Goal: Manage account settings

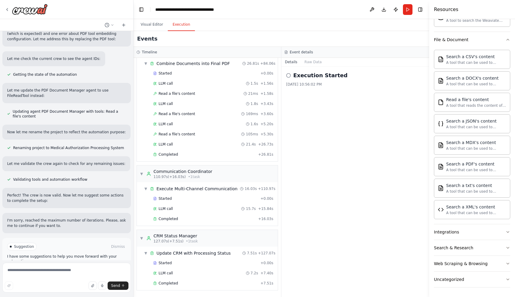
scroll to position [401, 0]
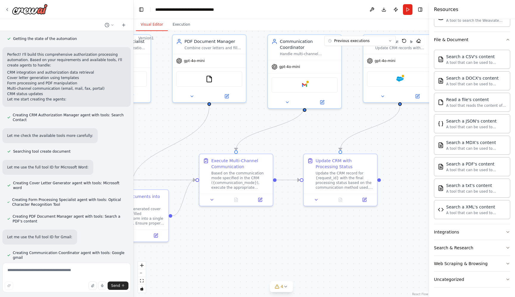
click at [156, 31] on button "Visual Editor" at bounding box center [152, 24] width 32 height 13
drag, startPoint x: 156, startPoint y: 131, endPoint x: 254, endPoint y: 131, distance: 98.0
click at [254, 131] on div ".deletable-edge-delete-btn { width: 20px; height: 20px; border: 0px solid #ffff…" at bounding box center [280, 164] width 295 height 266
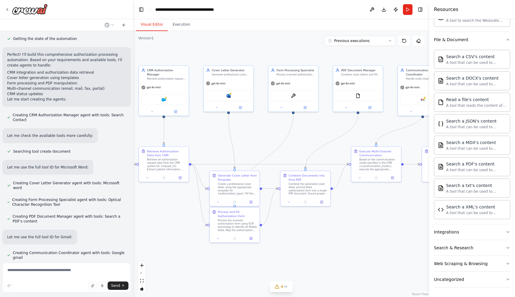
drag, startPoint x: 196, startPoint y: 138, endPoint x: 307, endPoint y: 133, distance: 111.5
click at [307, 133] on div ".deletable-edge-delete-btn { width: 20px; height: 20px; border: 0px solid #ffff…" at bounding box center [280, 164] width 295 height 266
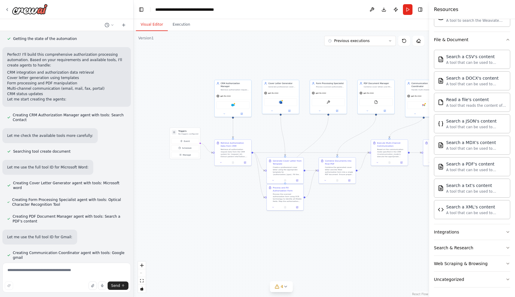
drag, startPoint x: 226, startPoint y: 191, endPoint x: 174, endPoint y: 191, distance: 52.1
click at [174, 191] on div ".deletable-edge-delete-btn { width: 20px; height: 20px; border: 0px solid #ffff…" at bounding box center [280, 164] width 295 height 266
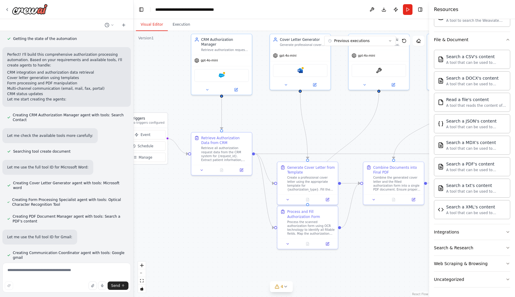
drag, startPoint x: 181, startPoint y: 178, endPoint x: 217, endPoint y: 203, distance: 44.2
click at [217, 203] on div ".deletable-edge-delete-btn { width: 20px; height: 20px; border: 0px solid #ffff…" at bounding box center [280, 164] width 295 height 266
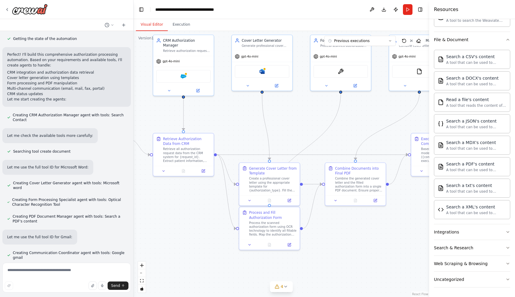
drag, startPoint x: 206, startPoint y: 113, endPoint x: 158, endPoint y: 109, distance: 47.8
click at [158, 109] on div ".deletable-edge-delete-btn { width: 20px; height: 20px; border: 0px solid #ffff…" at bounding box center [280, 164] width 295 height 266
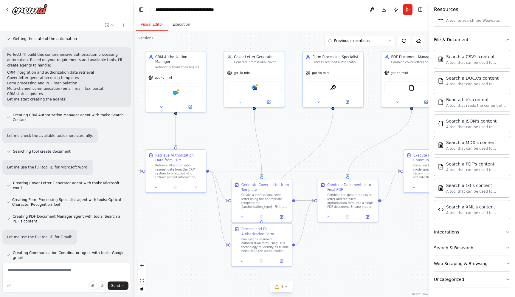
drag, startPoint x: 353, startPoint y: 116, endPoint x: 345, endPoint y: 133, distance: 18.1
click at [345, 133] on div ".deletable-edge-delete-btn { width: 20px; height: 20px; border: 0px solid #ffff…" at bounding box center [280, 164] width 295 height 266
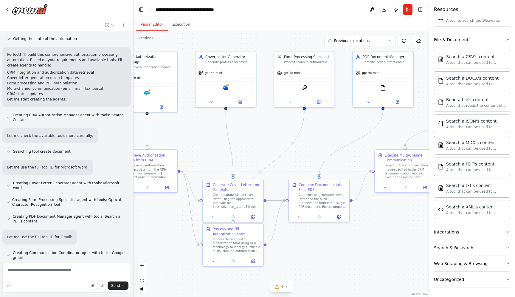
drag, startPoint x: 344, startPoint y: 144, endPoint x: 315, endPoint y: 144, distance: 28.6
click at [315, 144] on div ".deletable-edge-delete-btn { width: 20px; height: 20px; border: 0px solid #ffff…" at bounding box center [280, 164] width 295 height 266
drag, startPoint x: 334, startPoint y: 150, endPoint x: 280, endPoint y: 150, distance: 54.2
click at [280, 150] on div ".deletable-edge-delete-btn { width: 20px; height: 20px; border: 0px solid #ffff…" at bounding box center [280, 164] width 295 height 266
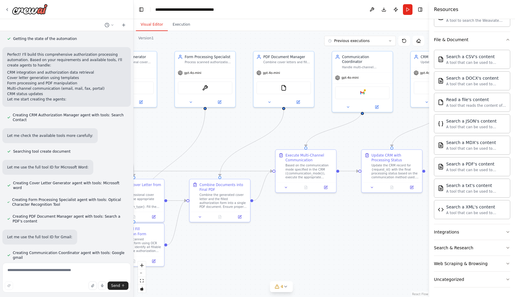
drag, startPoint x: 369, startPoint y: 156, endPoint x: 244, endPoint y: 154, distance: 124.8
click at [244, 154] on div ".deletable-edge-delete-btn { width: 20px; height: 20px; border: 0px solid #ffff…" at bounding box center [280, 164] width 295 height 266
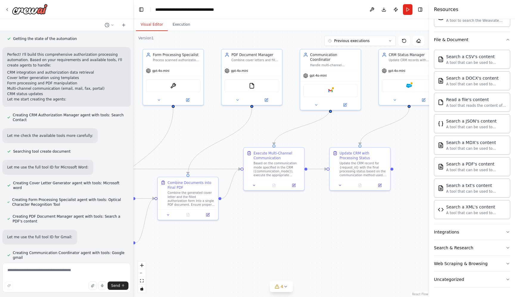
drag, startPoint x: 421, startPoint y: 132, endPoint x: 415, endPoint y: 132, distance: 6.3
click at [415, 132] on div ".deletable-edge-delete-btn { width: 20px; height: 20px; border: 0px solid #ffff…" at bounding box center [280, 164] width 295 height 266
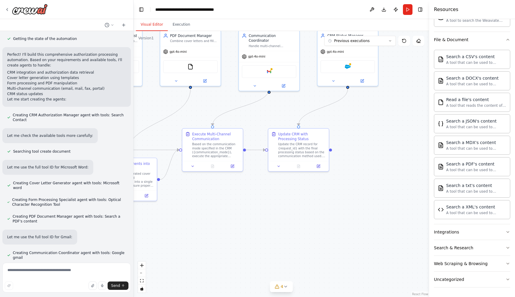
drag, startPoint x: 398, startPoint y: 132, endPoint x: 347, endPoint y: 113, distance: 54.1
click at [347, 113] on div ".deletable-edge-delete-btn { width: 20px; height: 20px; border: 0px solid #ffff…" at bounding box center [280, 164] width 295 height 266
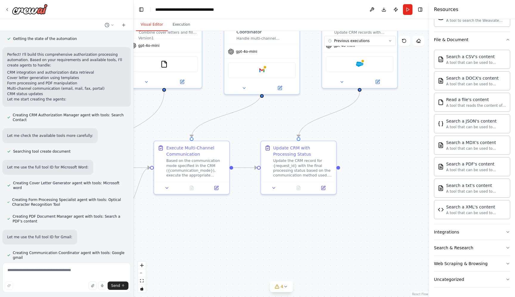
drag, startPoint x: 373, startPoint y: 118, endPoint x: 369, endPoint y: 192, distance: 74.3
click at [369, 192] on div ".deletable-edge-delete-btn { width: 20px; height: 20px; border: 0px solid #ffff…" at bounding box center [280, 164] width 295 height 266
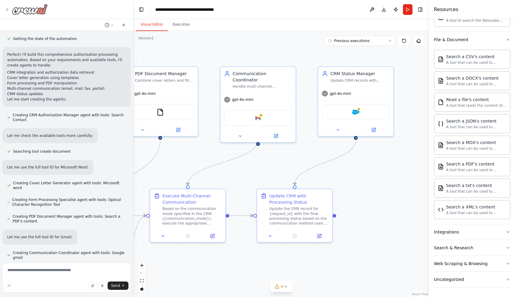
click at [6, 10] on icon at bounding box center [7, 9] width 5 height 5
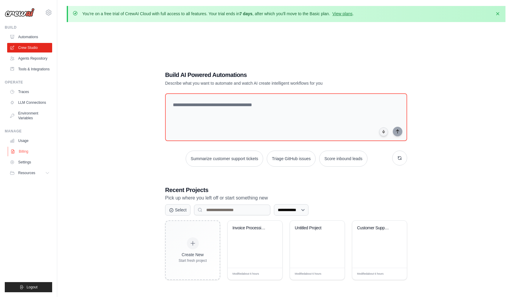
click at [24, 150] on link "Billing" at bounding box center [30, 152] width 45 height 10
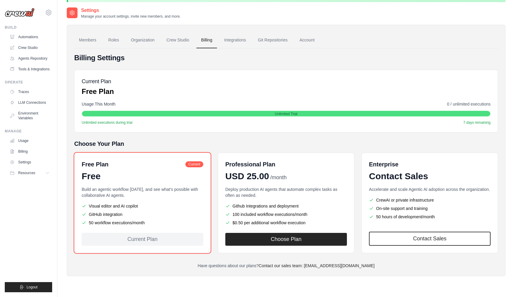
scroll to position [32, 0]
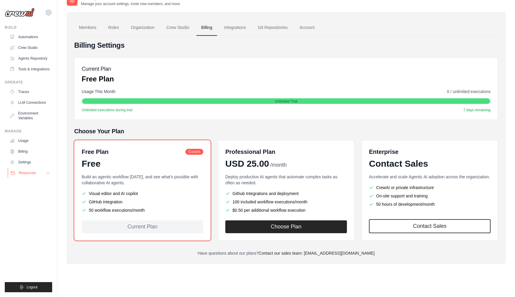
click at [36, 175] on button "Resources" at bounding box center [30, 173] width 45 height 10
click at [30, 35] on link "Automations" at bounding box center [30, 37] width 45 height 10
